Goal: Register for event/course

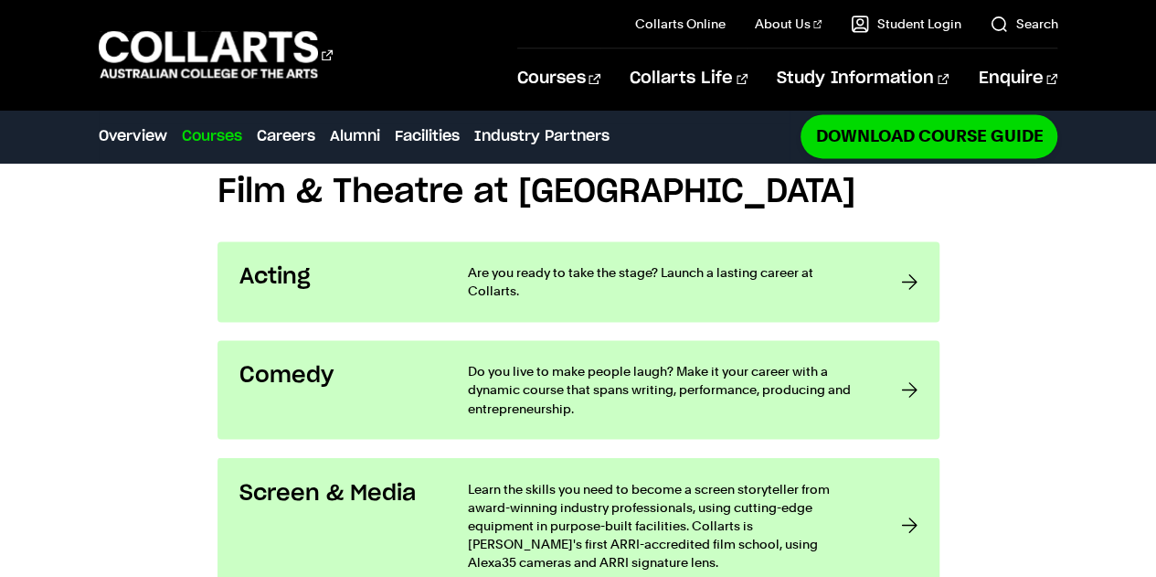
scroll to position [1337, 0]
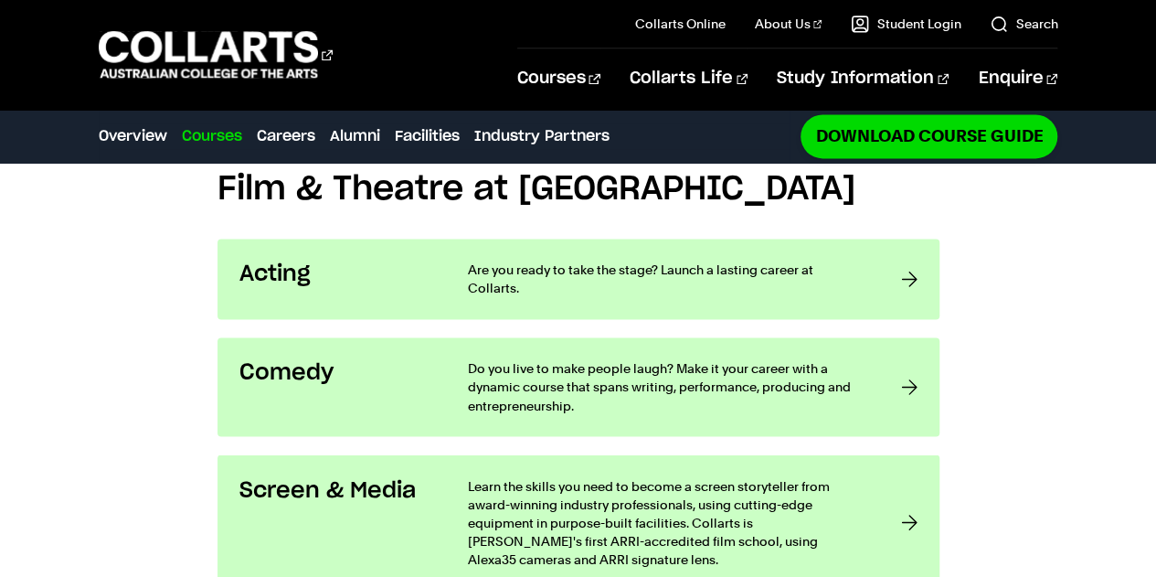
click at [864, 260] on p "Are you ready to take the stage? Launch a lasting career at Collarts." at bounding box center [666, 278] width 397 height 37
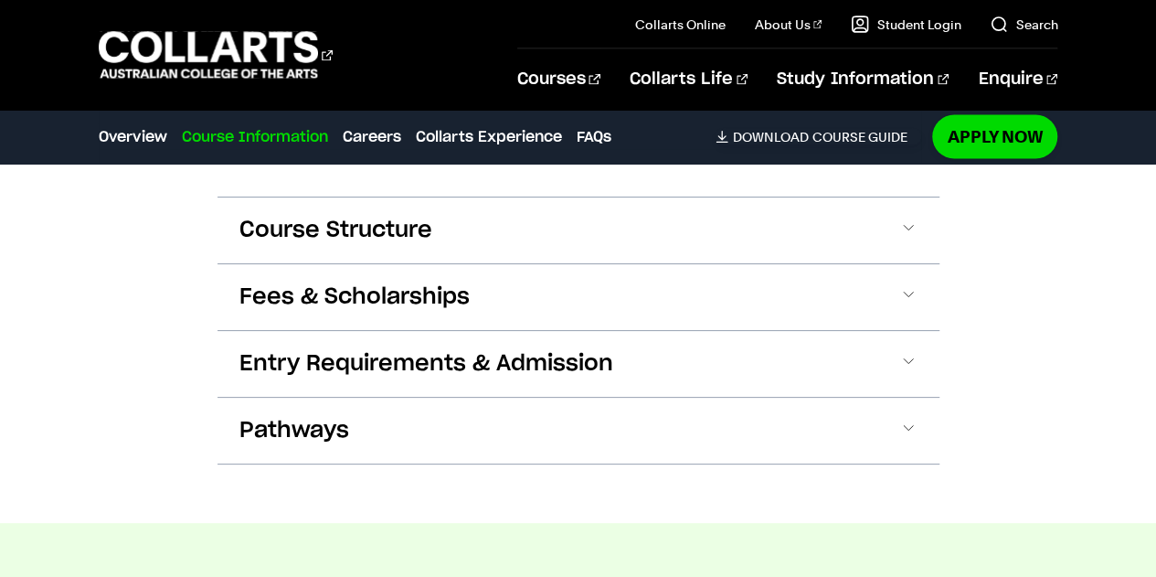
scroll to position [1728, 0]
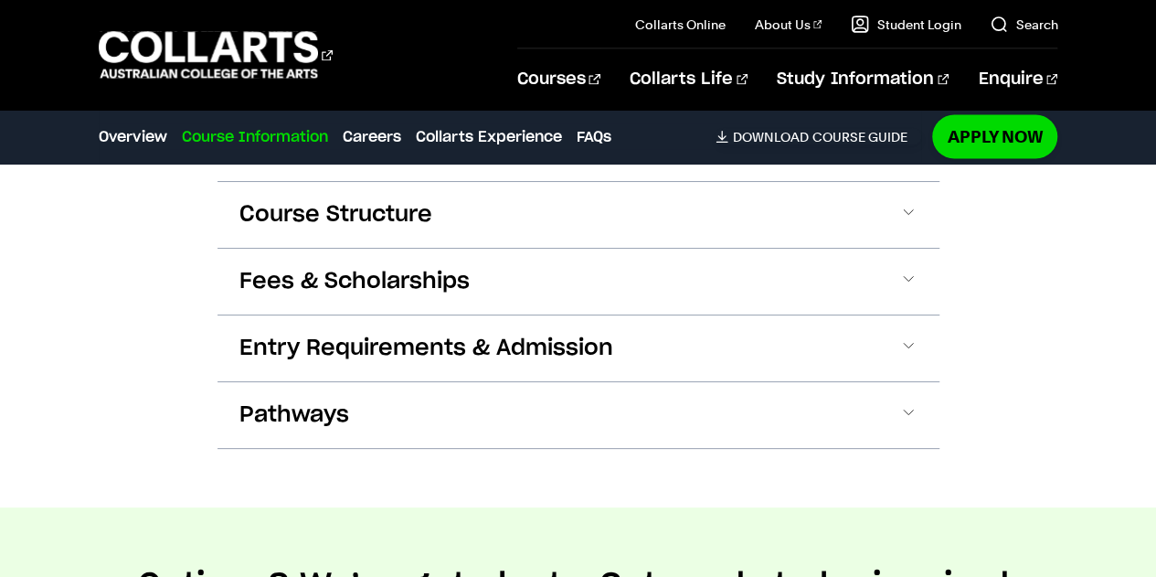
click at [459, 260] on button "Fees & Scholarships" at bounding box center [578, 282] width 722 height 66
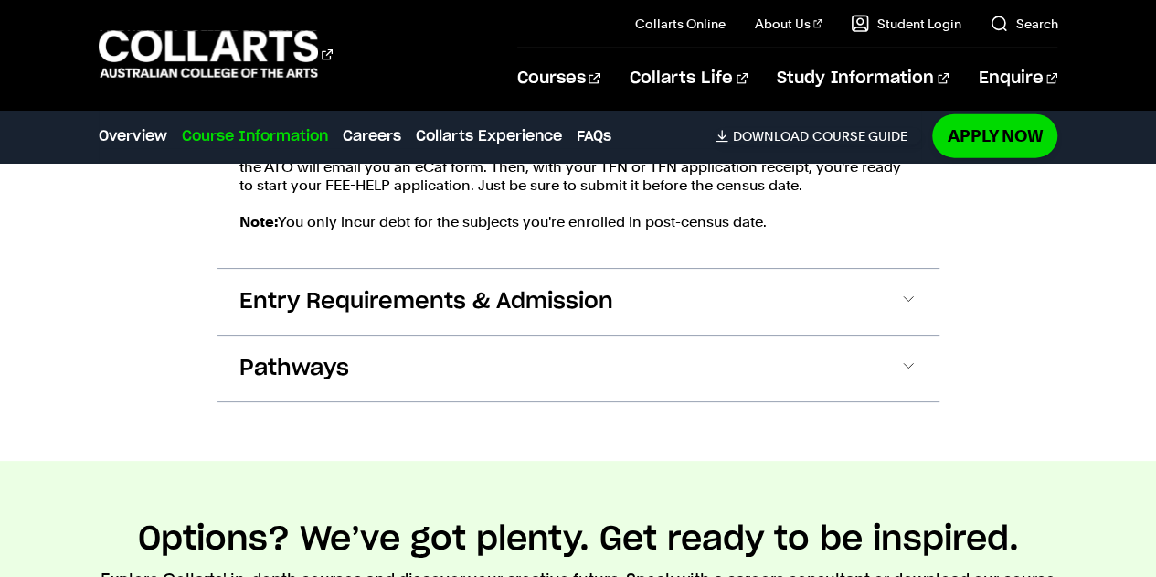
scroll to position [2279, 0]
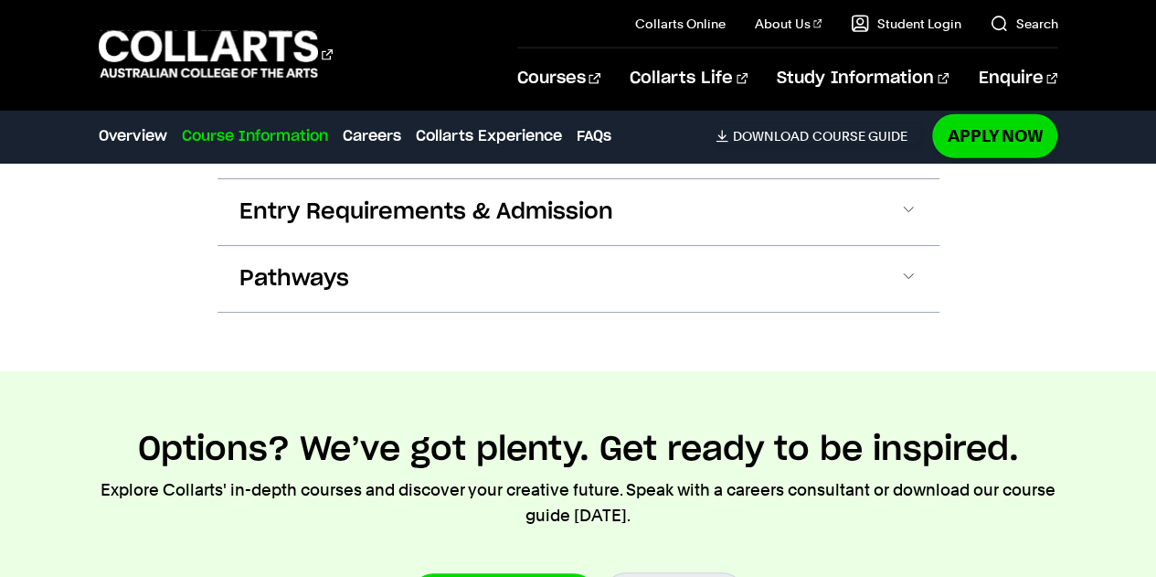
click at [451, 211] on span "Entry Requirements & Admission" at bounding box center [426, 211] width 374 height 29
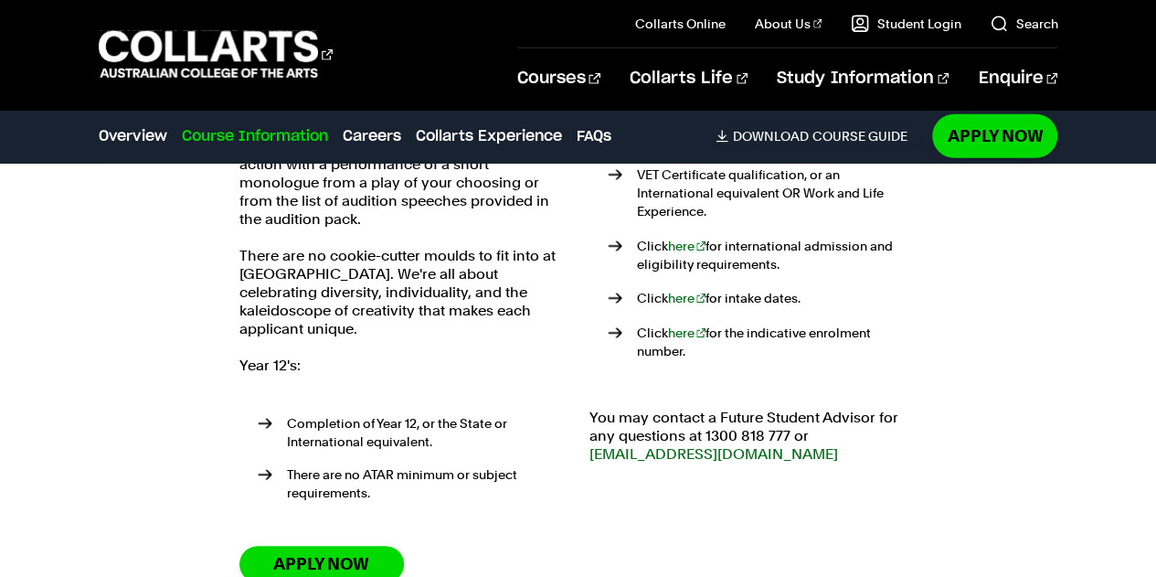
scroll to position [2649, 0]
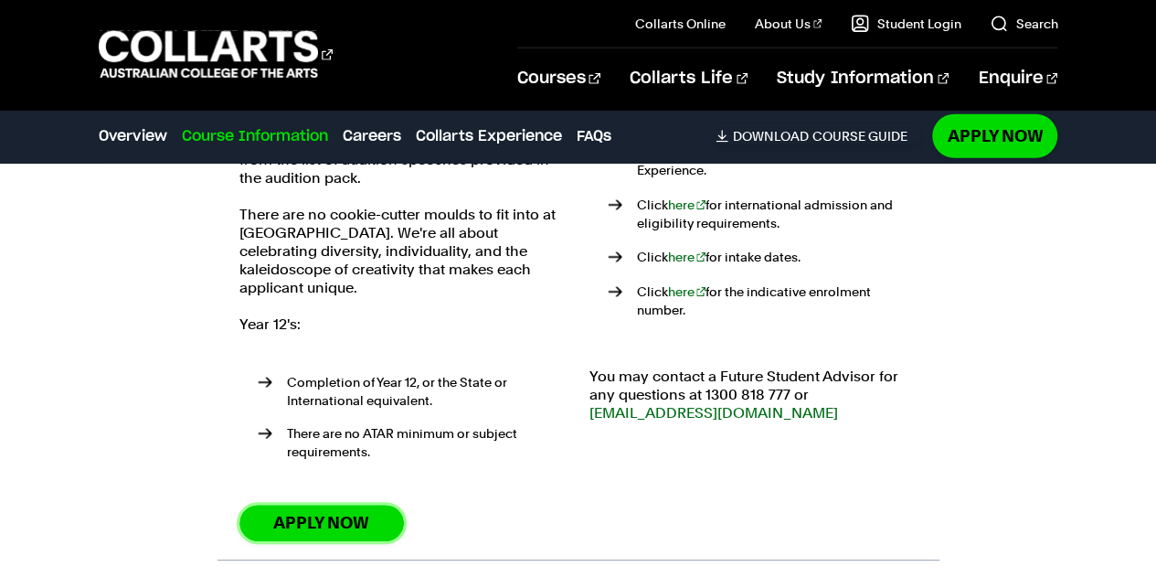
click at [319, 508] on link "Apply Now" at bounding box center [321, 522] width 164 height 36
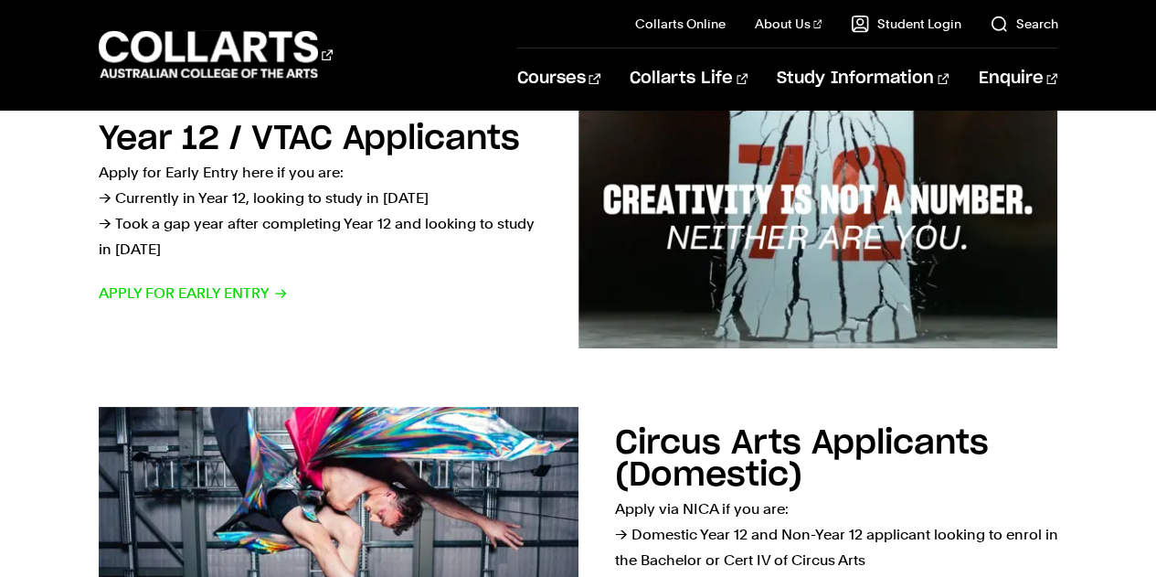
scroll to position [604, 0]
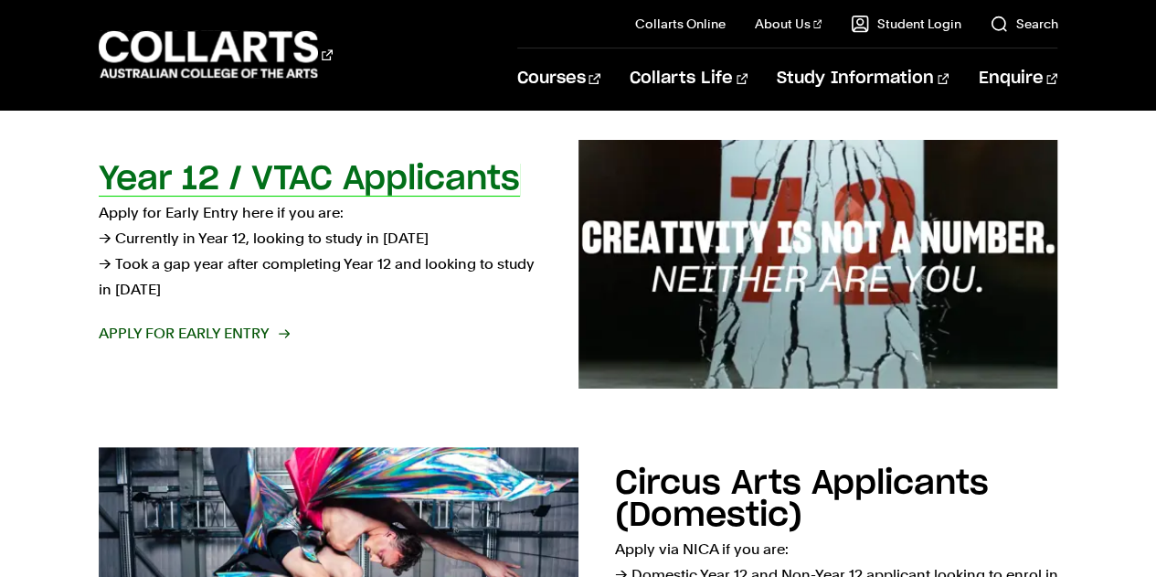
click at [315, 215] on p "Apply for Early Entry here if you are: → Currently in Year 12, looking to study…" at bounding box center [320, 251] width 443 height 102
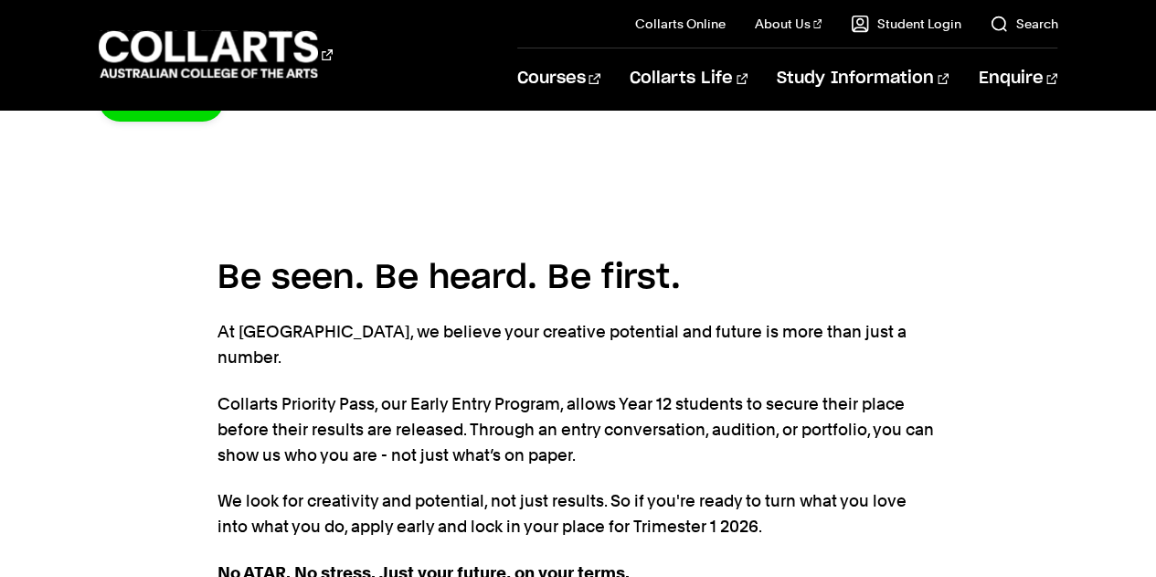
scroll to position [381, 0]
